Goal: Task Accomplishment & Management: Use online tool/utility

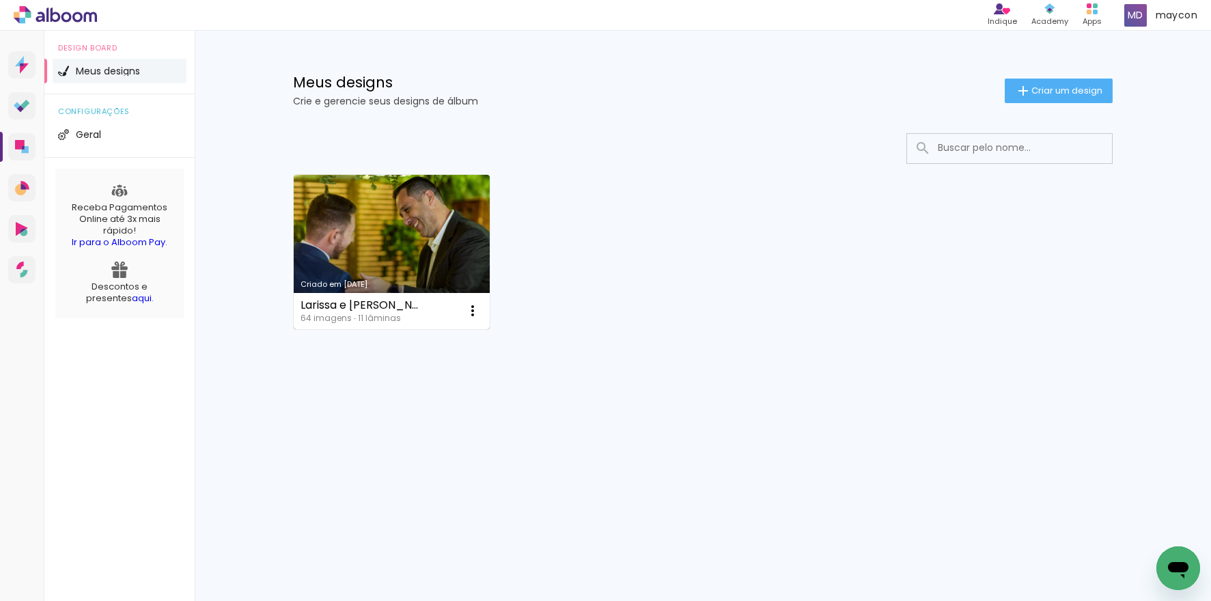
click at [402, 212] on link "Criado em [DATE]" at bounding box center [392, 252] width 196 height 154
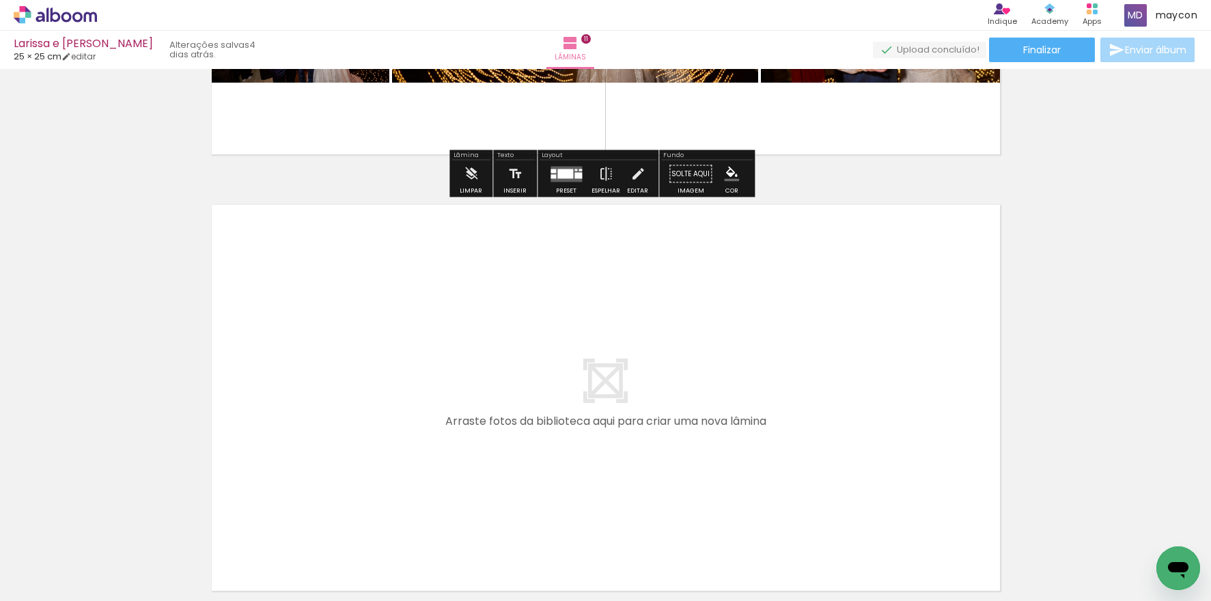
scroll to position [4736, 0]
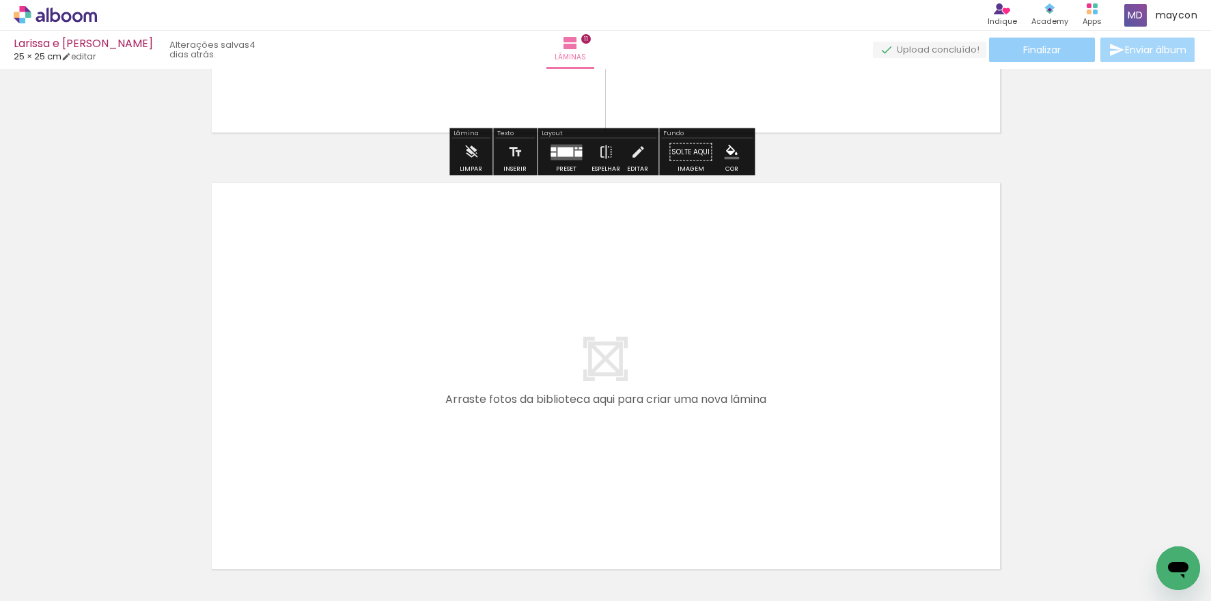
click at [1023, 51] on span "Finalizar" at bounding box center [1042, 50] width 38 height 10
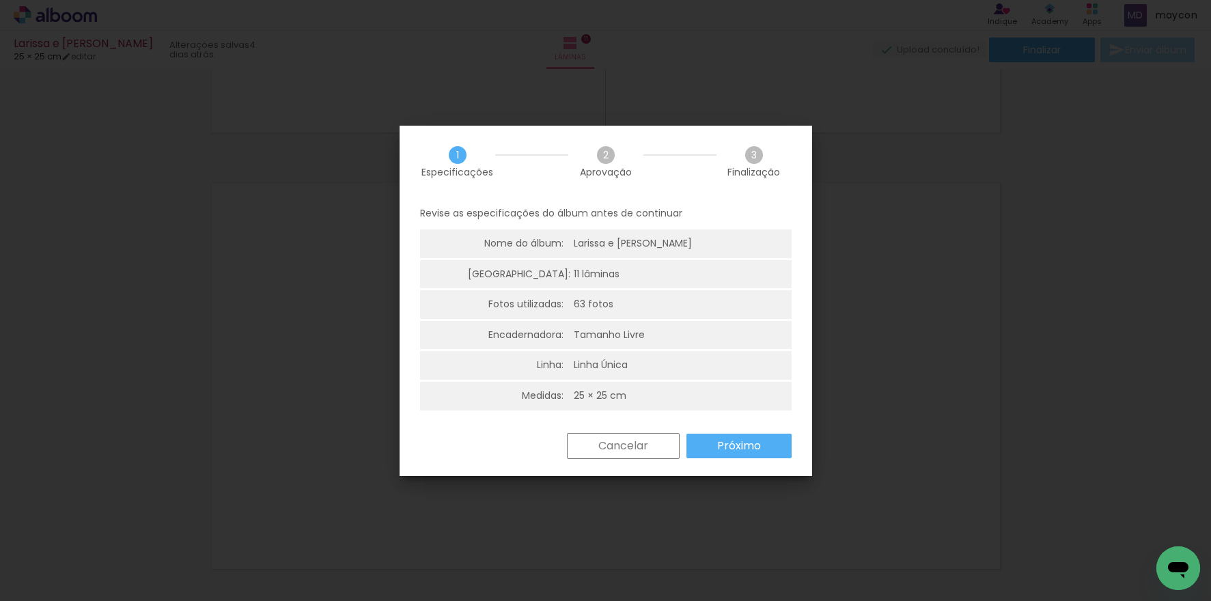
click at [0, 0] on slot "Próximo" at bounding box center [0, 0] width 0 height 0
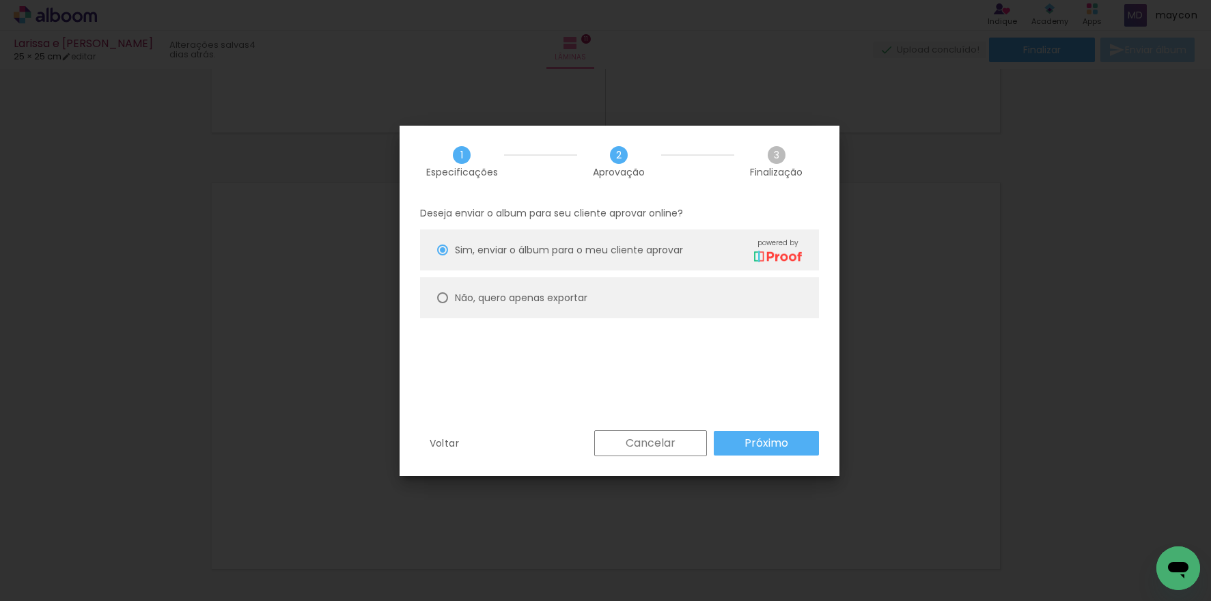
click at [0, 0] on paper-button "Próximo" at bounding box center [0, 0] width 0 height 0
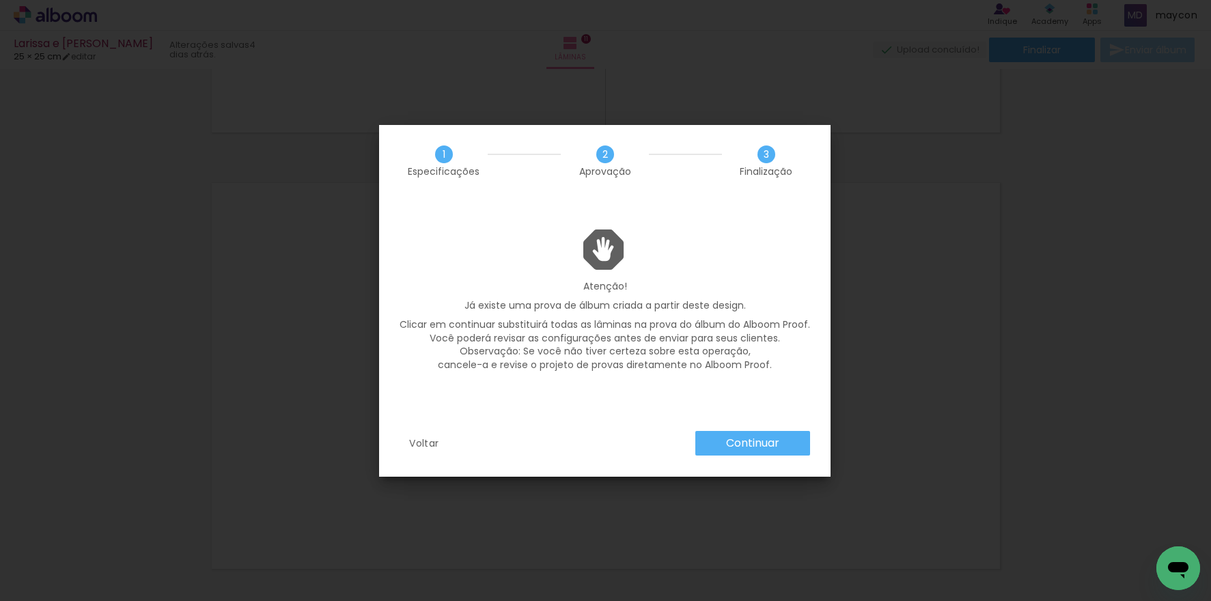
click at [0, 0] on slot "Continuar" at bounding box center [0, 0] width 0 height 0
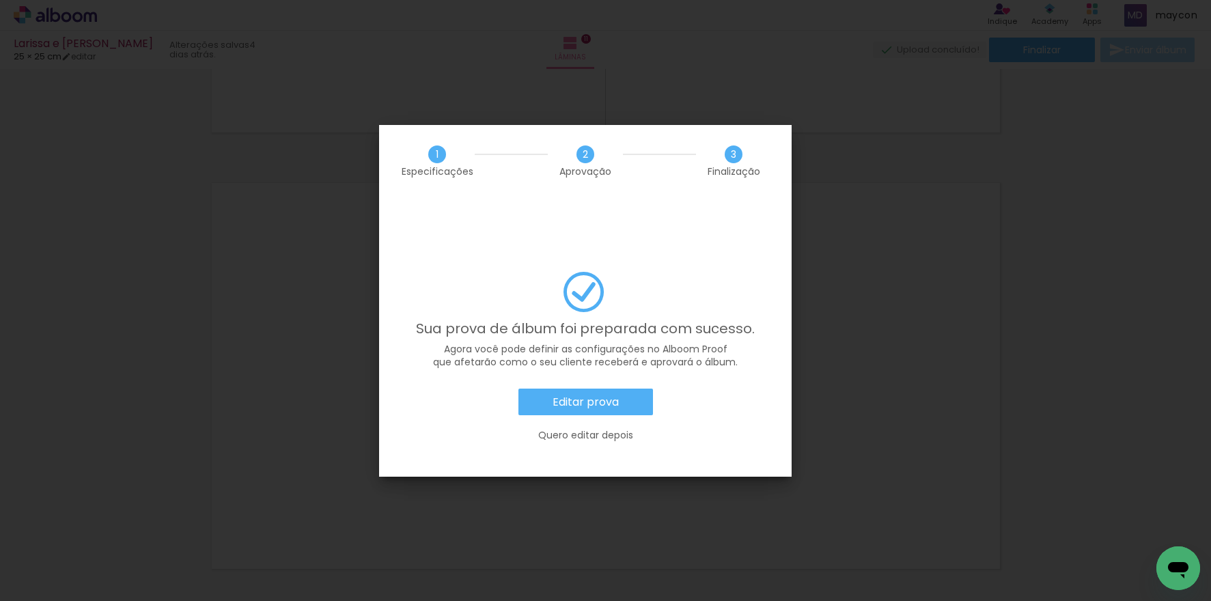
click at [0, 0] on slot "Editar prova" at bounding box center [0, 0] width 0 height 0
